Goal: Book appointment/travel/reservation

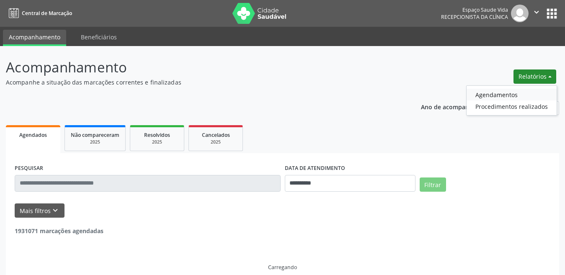
click at [506, 94] on link "Agendamentos" at bounding box center [512, 95] width 90 height 12
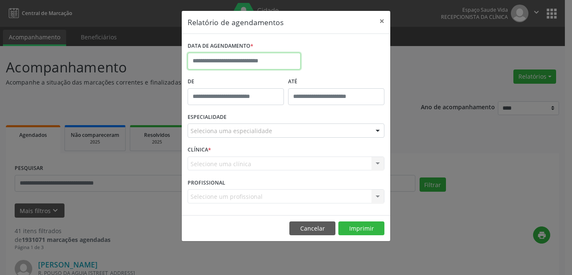
click at [212, 65] on input "text" at bounding box center [244, 61] width 113 height 17
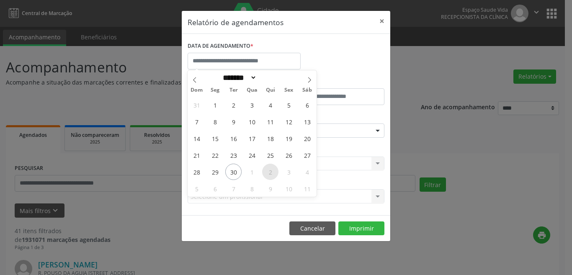
click at [274, 172] on span "2" at bounding box center [270, 172] width 16 height 16
type input "**********"
click at [274, 170] on span "2" at bounding box center [270, 172] width 16 height 16
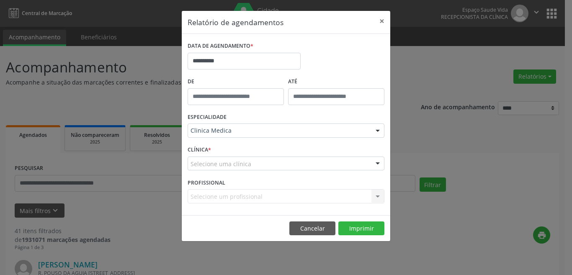
click at [260, 178] on div "PROFISSIONAL Selecione um profissional Nenhum resultado encontrado para: " " Nã…" at bounding box center [286, 192] width 201 height 33
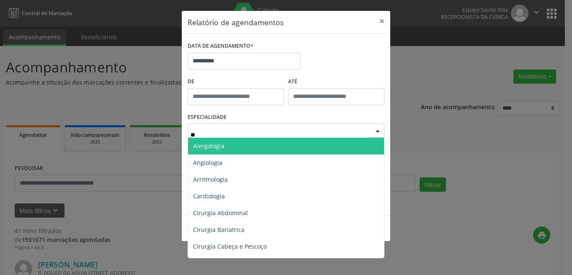
type input "*"
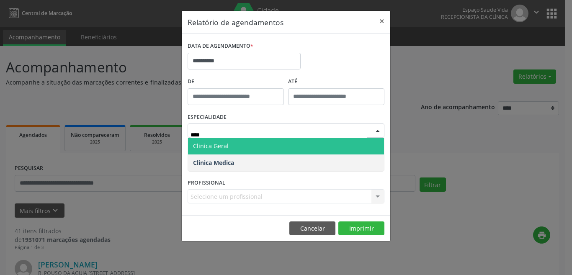
type input "*****"
click at [225, 144] on span "Clinica Geral" at bounding box center [211, 146] width 36 height 8
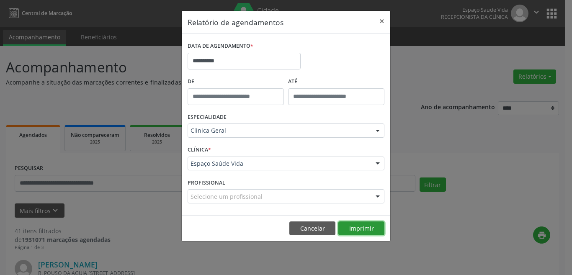
click at [353, 228] on button "Imprimir" at bounding box center [362, 229] width 46 height 14
click at [385, 22] on button "×" at bounding box center [382, 21] width 17 height 21
